Goal: Transaction & Acquisition: Purchase product/service

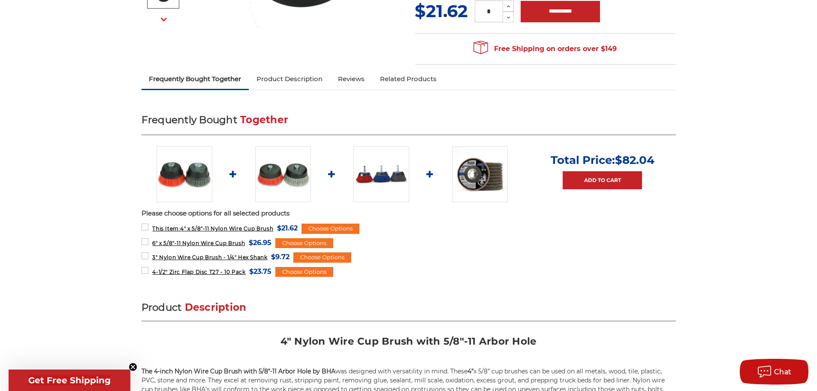
scroll to position [386, 0]
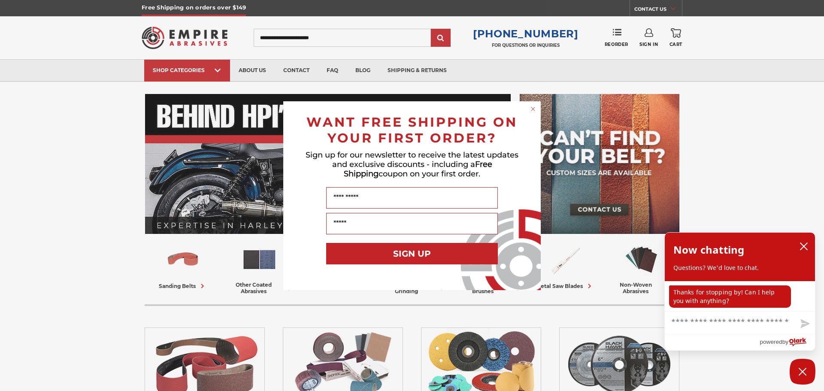
click at [535, 111] on circle "Close dialog" at bounding box center [533, 109] width 8 height 8
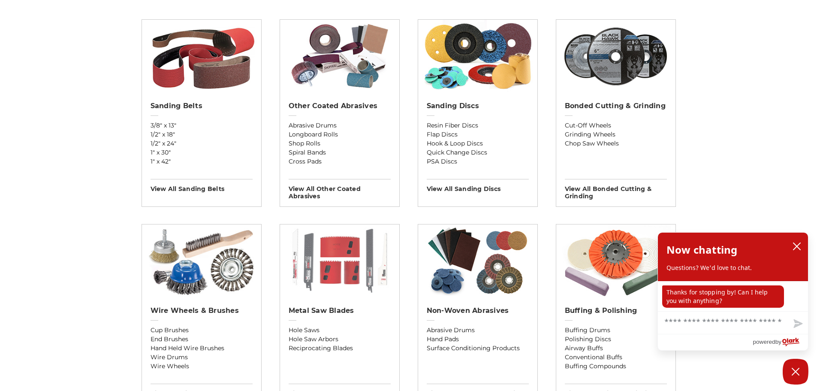
scroll to position [472, 0]
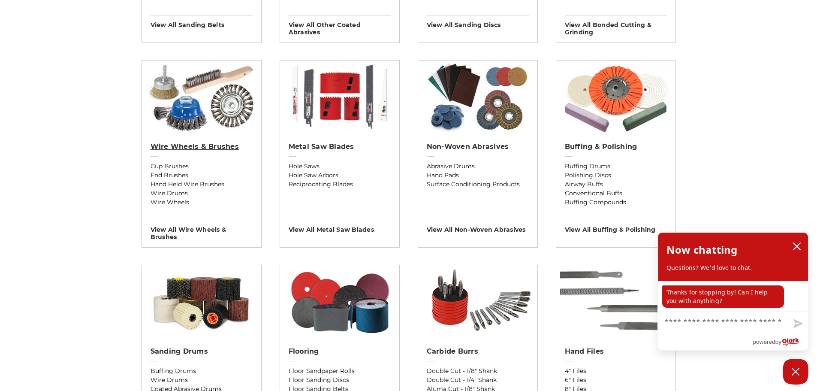
click at [185, 145] on h2 "Wire Wheels & Brushes" at bounding box center [202, 146] width 102 height 9
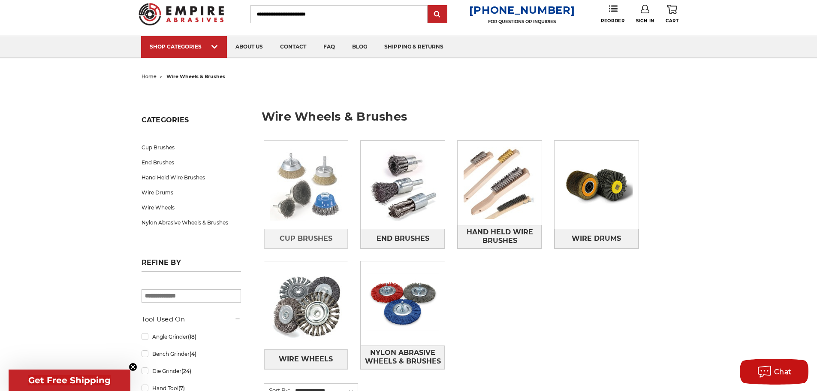
scroll to position [43, 0]
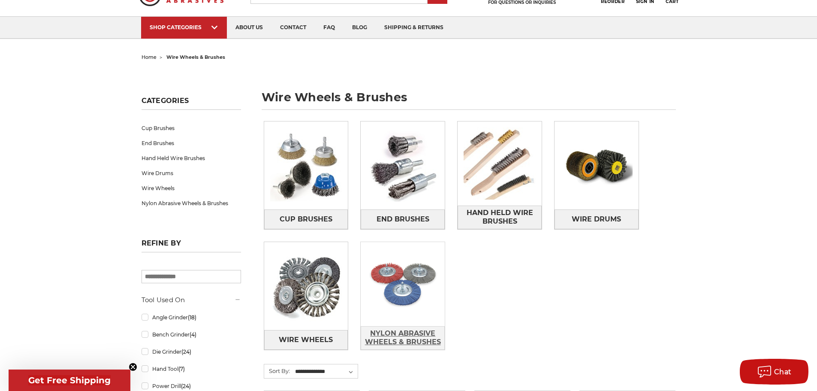
click at [397, 345] on span "Nylon Abrasive Wheels & Brushes" at bounding box center [402, 337] width 83 height 23
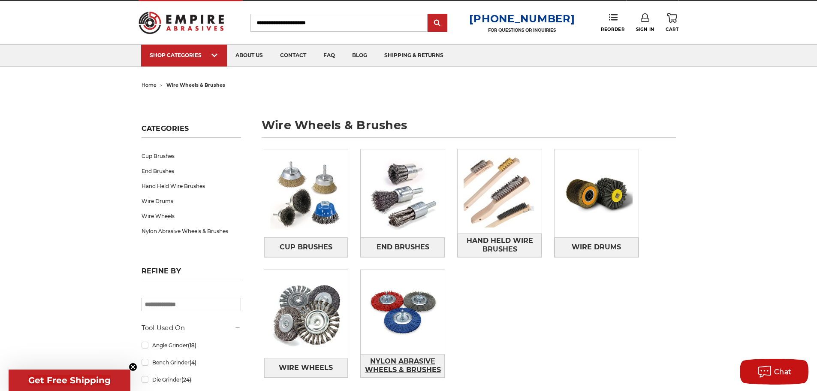
scroll to position [0, 0]
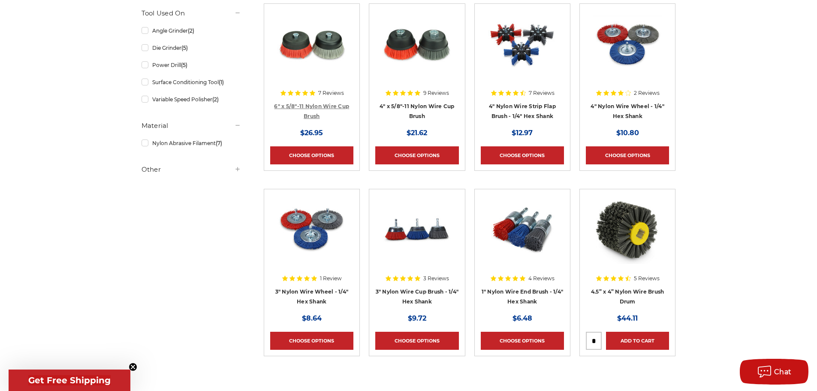
scroll to position [172, 0]
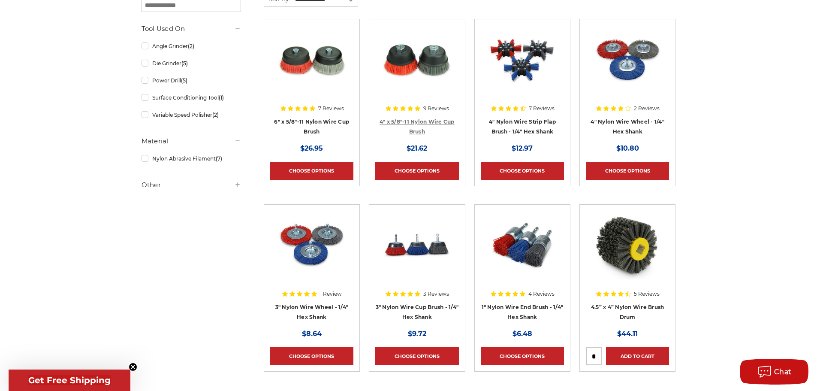
click at [416, 121] on link "4" x 5/8"-11 Nylon Wire Cup Brush" at bounding box center [417, 126] width 75 height 16
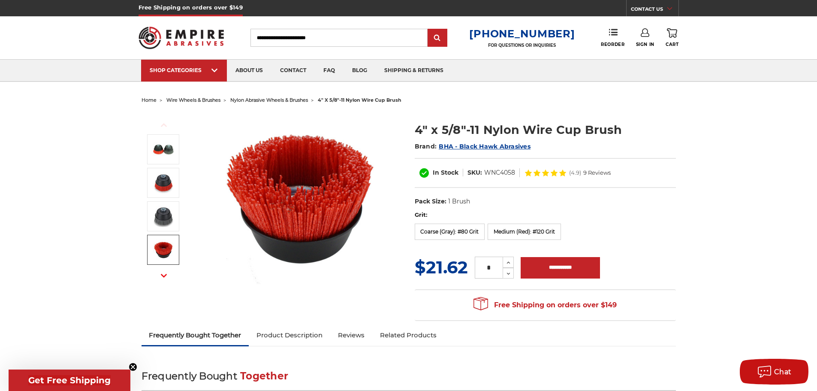
click at [165, 274] on icon "button" at bounding box center [164, 275] width 6 height 6
